Goal: Navigation & Orientation: Find specific page/section

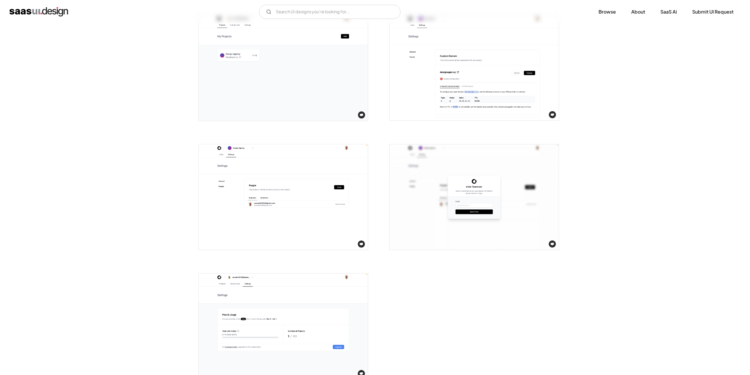
scroll to position [1061, 0]
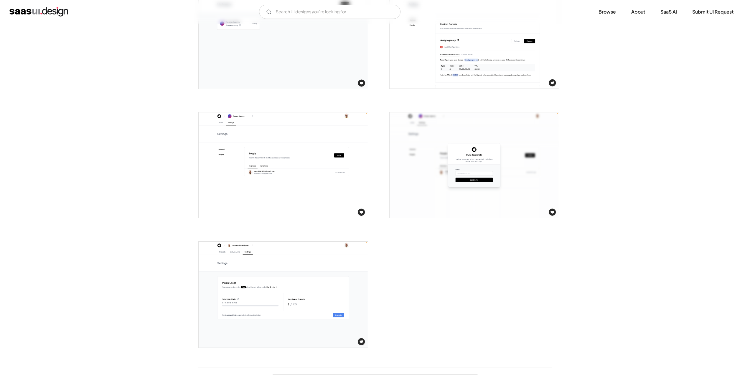
drag, startPoint x: 40, startPoint y: 218, endPoint x: 35, endPoint y: 221, distance: 5.7
click at [59, 14] on img "home" at bounding box center [38, 11] width 59 height 9
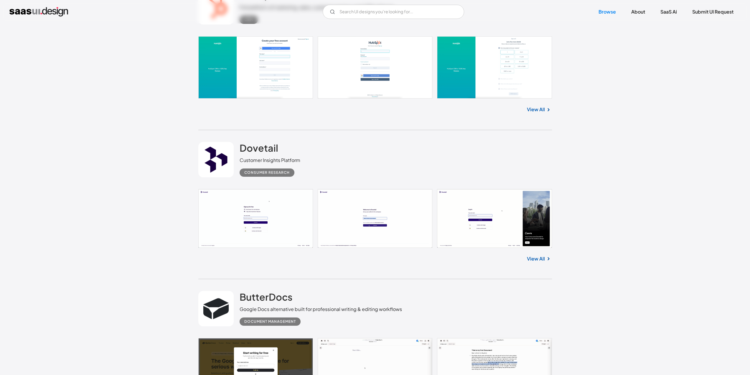
scroll to position [1254, 0]
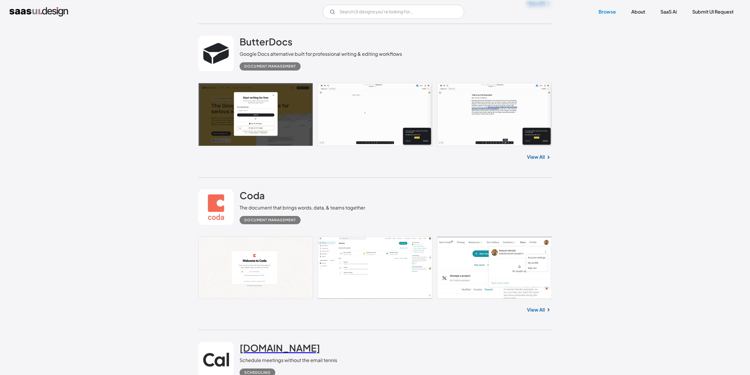
click at [249, 342] on h2 "[DOMAIN_NAME]" at bounding box center [280, 348] width 80 height 12
